Goal: Check status

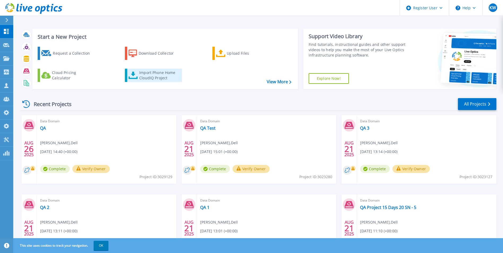
click at [152, 72] on div "Import Phone Home CloudIQ Project" at bounding box center [159, 75] width 41 height 11
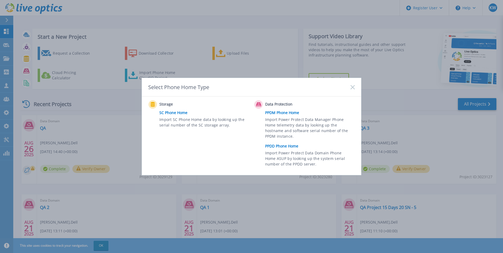
click at [274, 144] on link "PPDD Phone Home" at bounding box center [311, 146] width 92 height 8
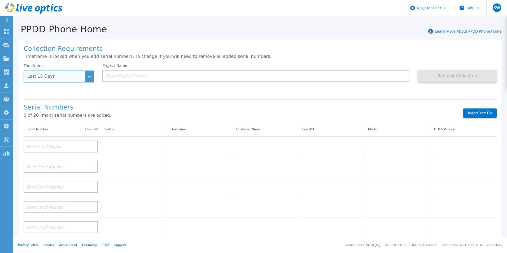
click at [88, 76] on div "Last 15 Days" at bounding box center [59, 77] width 70 height 12
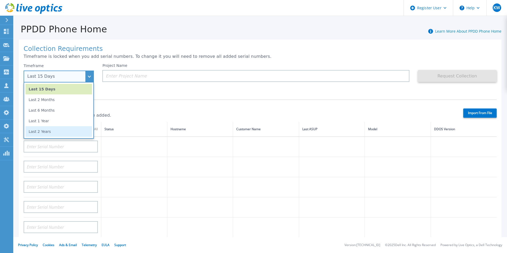
click at [44, 133] on li "Last 2 Years" at bounding box center [58, 131] width 67 height 11
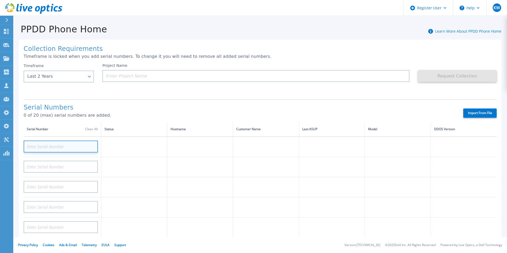
click at [51, 149] on input at bounding box center [61, 147] width 74 height 12
paste input "DE300224115139"
type input "DE300224115139"
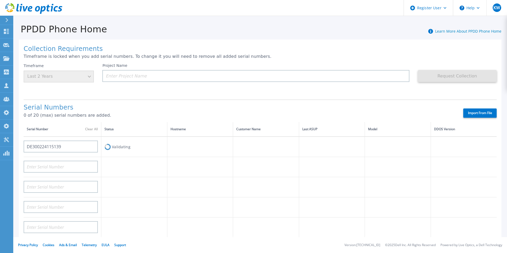
click at [199, 110] on h1 "Serial Numbers" at bounding box center [239, 107] width 430 height 7
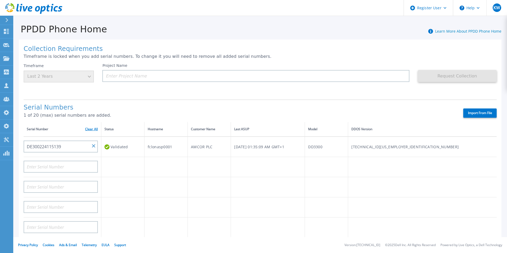
click at [89, 129] on link "Clear All" at bounding box center [91, 129] width 13 height 4
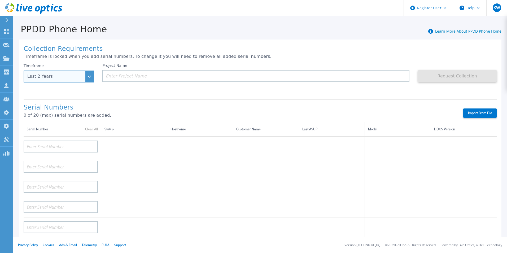
click at [92, 75] on div "Last 2 Years" at bounding box center [59, 77] width 70 height 12
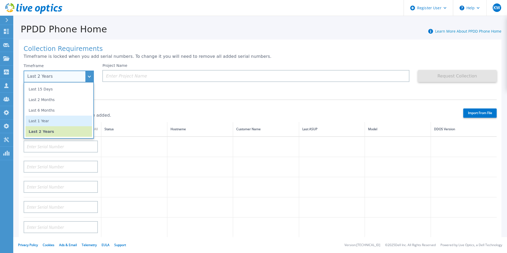
click at [53, 117] on li "Last 1 Year" at bounding box center [58, 121] width 67 height 11
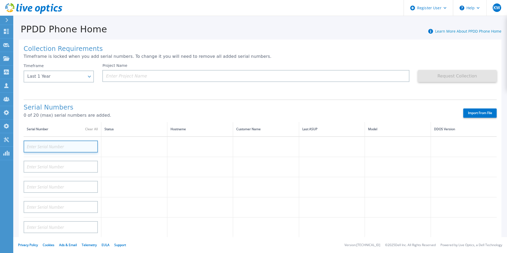
click at [51, 145] on input at bounding box center [61, 147] width 74 height 12
paste input "CRK00230309861"
type input "CRK00230309861"
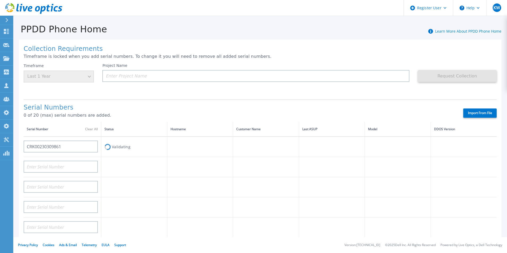
click at [207, 108] on h1 "Serial Numbers" at bounding box center [239, 107] width 430 height 7
